Goal: Task Accomplishment & Management: Manage account settings

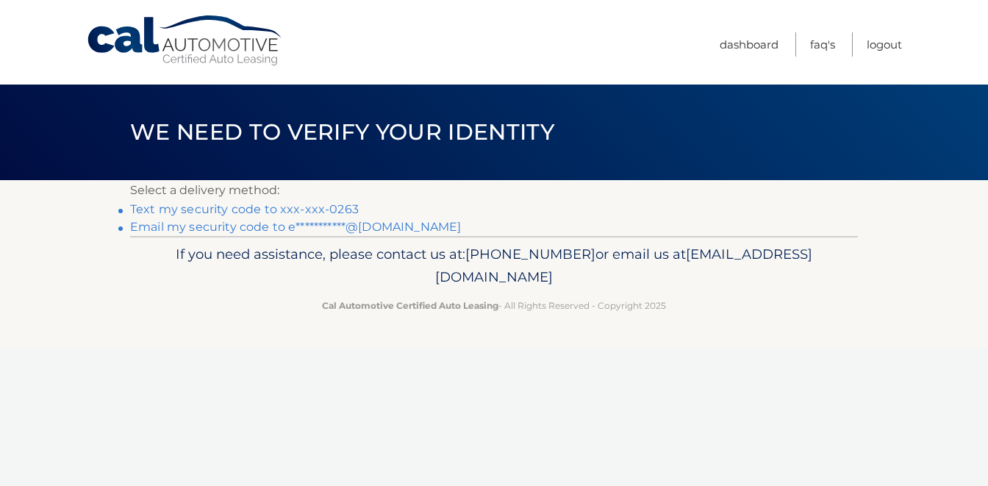
click at [339, 210] on link "Text my security code to xxx-xxx-0263" at bounding box center [244, 209] width 229 height 14
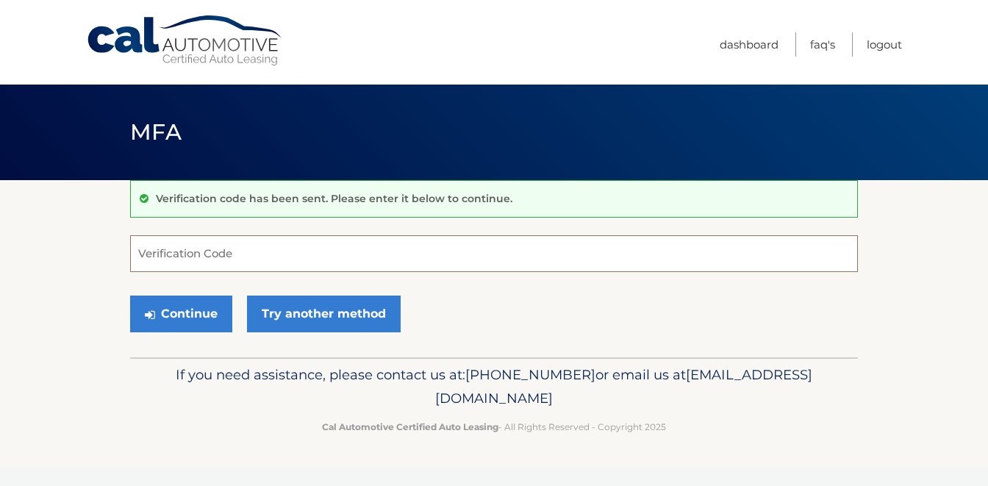
click at [274, 248] on input "Verification Code" at bounding box center [494, 253] width 728 height 37
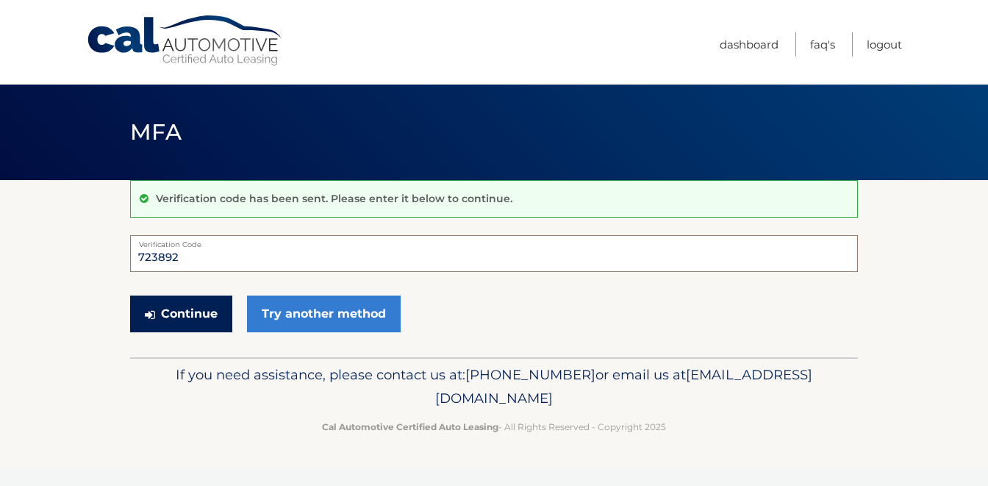
type input "723892"
click at [207, 312] on button "Continue" at bounding box center [181, 314] width 102 height 37
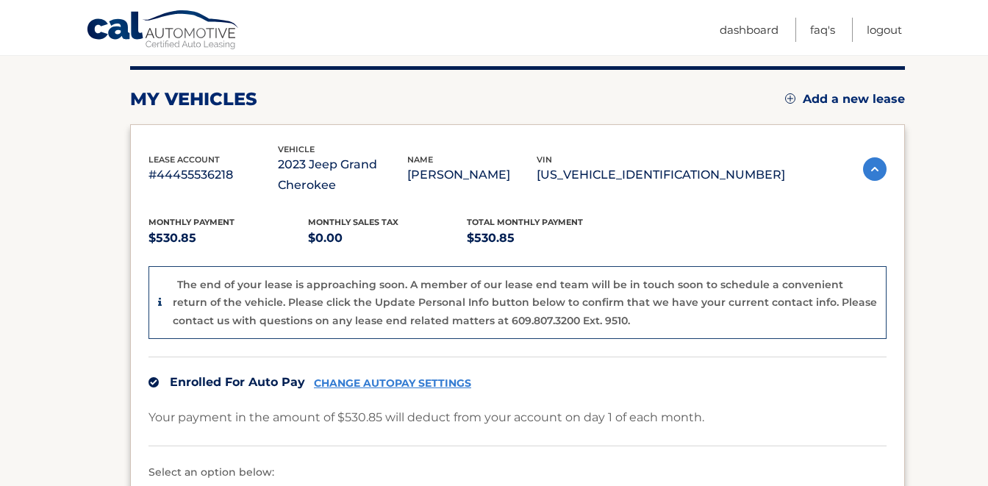
scroll to position [175, 0]
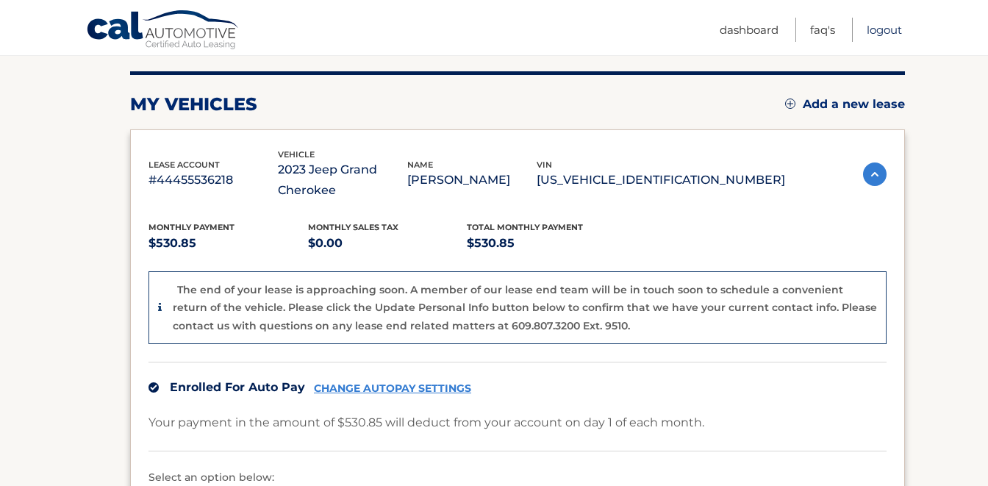
click at [890, 28] on link "Logout" at bounding box center [884, 30] width 35 height 24
